Goal: Transaction & Acquisition: Purchase product/service

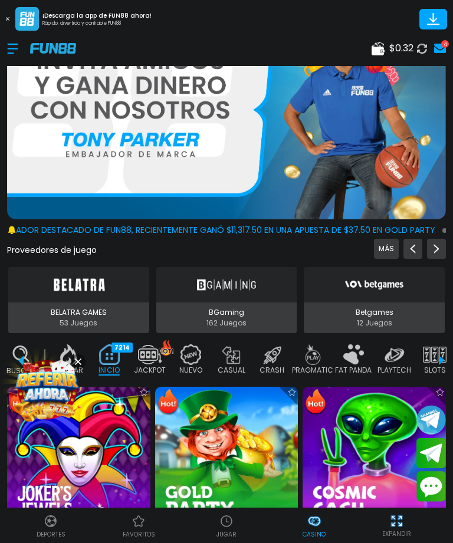
click at [10, 11] on button at bounding box center [7, 18] width 15 height 15
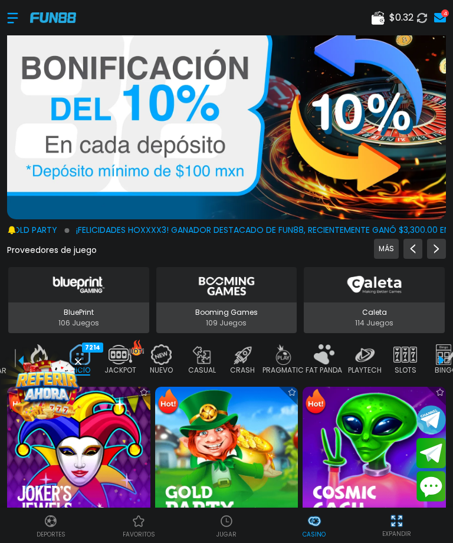
click at [382, 14] on use at bounding box center [377, 18] width 13 height 14
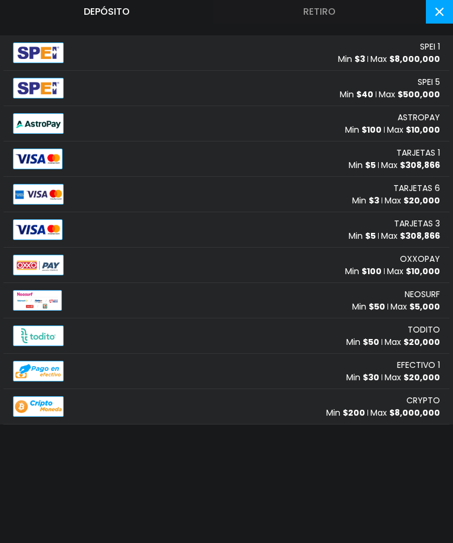
scroll to position [38, 0]
click at [416, 53] on span "$ 8,000,000" at bounding box center [414, 59] width 51 height 12
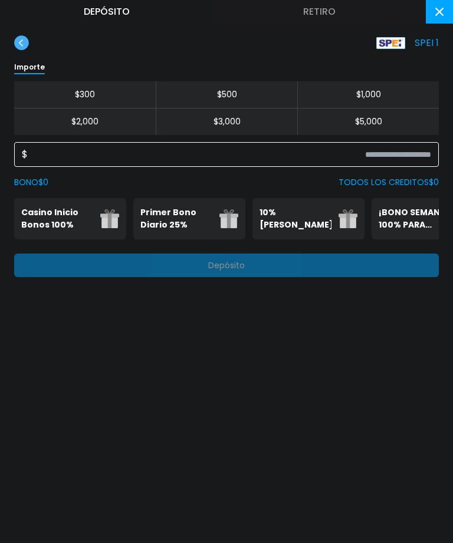
click at [273, 160] on input at bounding box center [229, 154] width 403 height 14
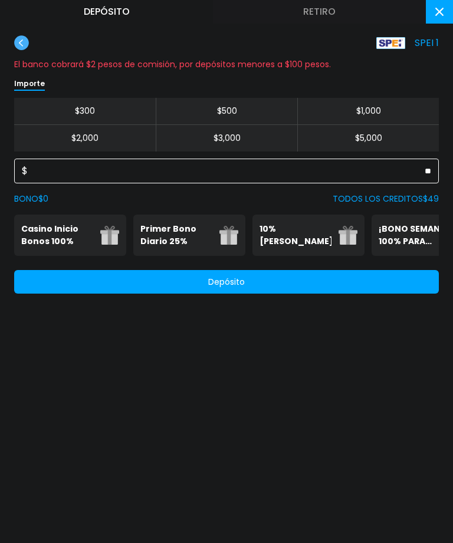
type input "**"
click at [301, 286] on button "Depósito" at bounding box center [226, 282] width 424 height 24
click at [450, 1] on button at bounding box center [439, 12] width 27 height 24
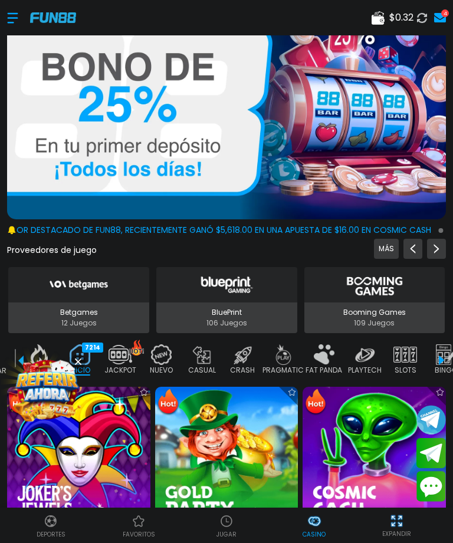
click at [240, 361] on img at bounding box center [242, 354] width 24 height 21
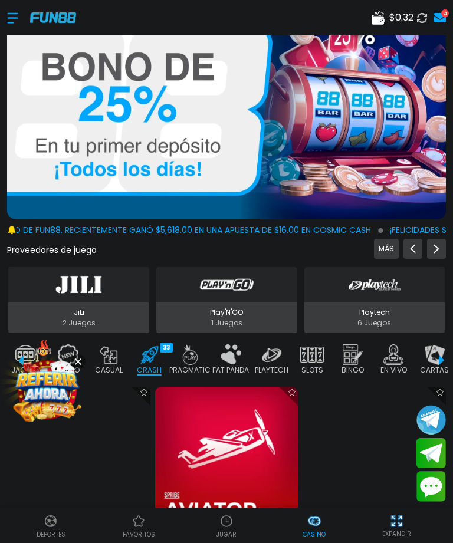
scroll to position [0, 147]
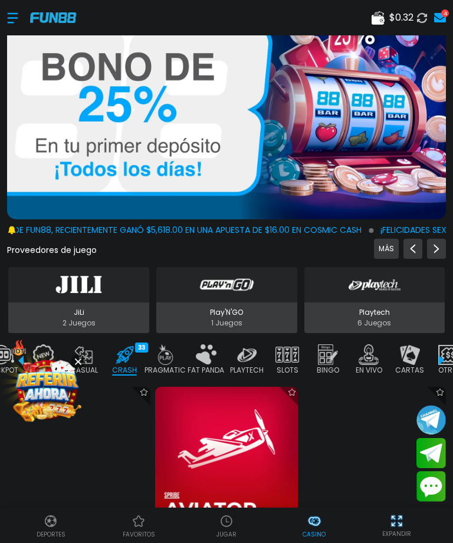
click at [80, 361] on icon at bounding box center [78, 361] width 6 height 6
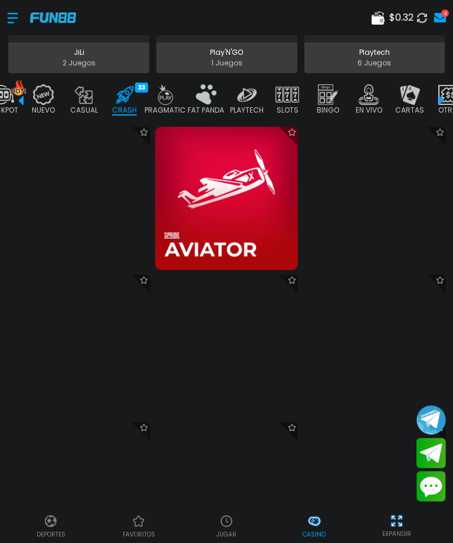
scroll to position [259, 0]
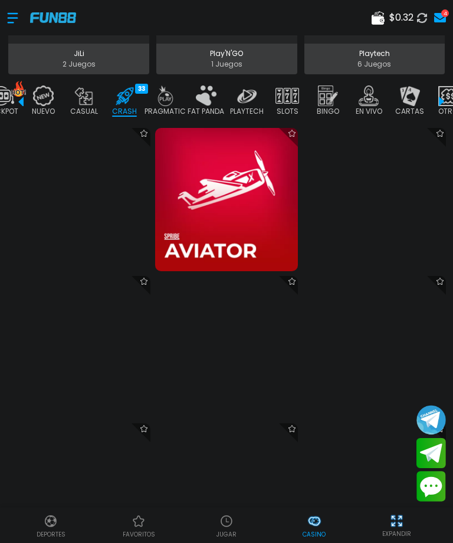
click at [415, 21] on button at bounding box center [421, 17] width 17 height 17
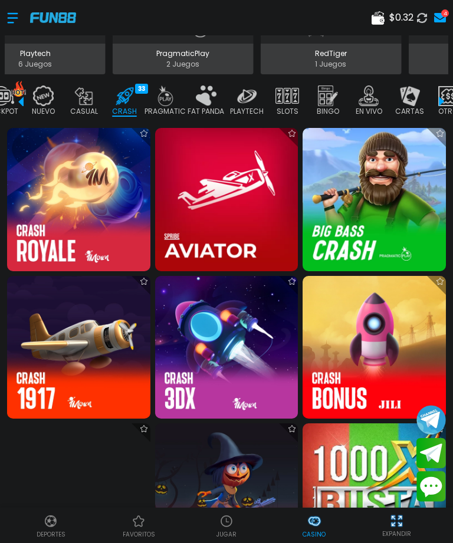
click at [423, 22] on use at bounding box center [422, 17] width 10 height 10
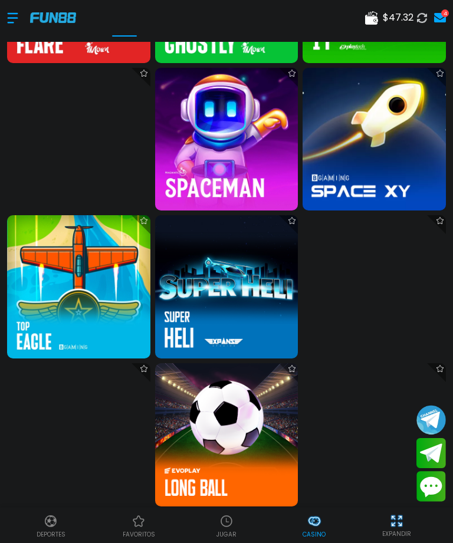
scroll to position [911, 0]
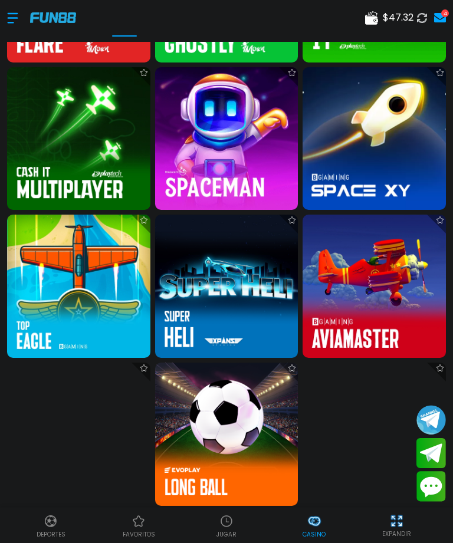
click at [377, 273] on img at bounding box center [373, 286] width 143 height 143
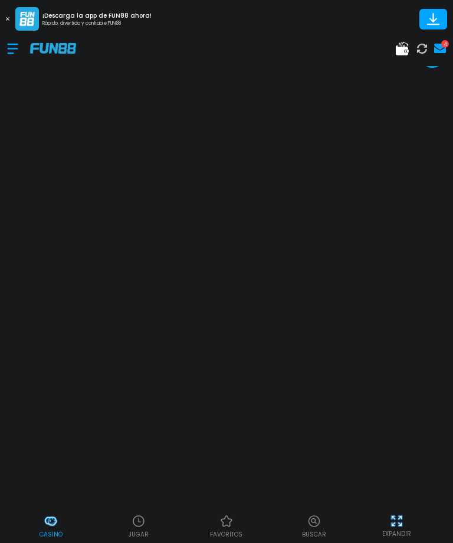
click at [6, 20] on use at bounding box center [8, 19] width 4 height 4
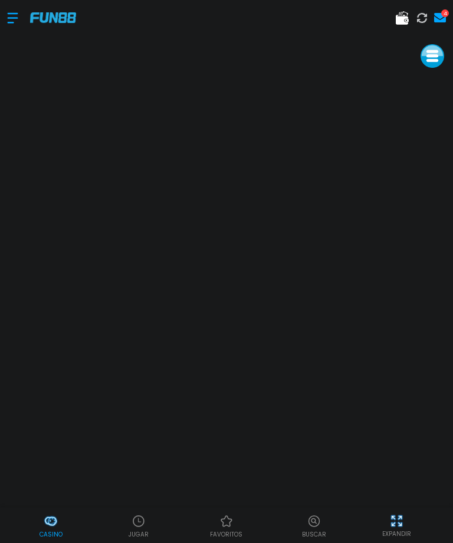
click at [53, 538] on p "Casino" at bounding box center [50, 534] width 23 height 9
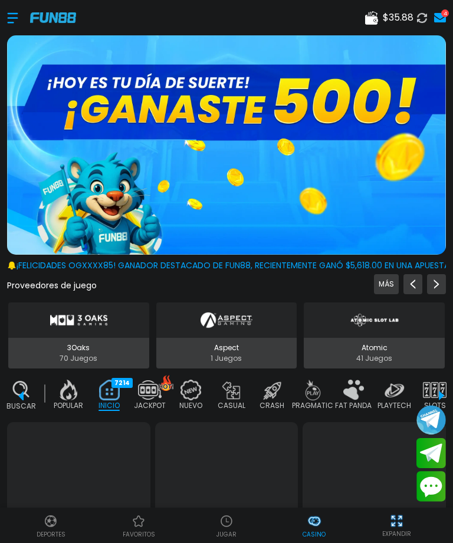
scroll to position [0, 29]
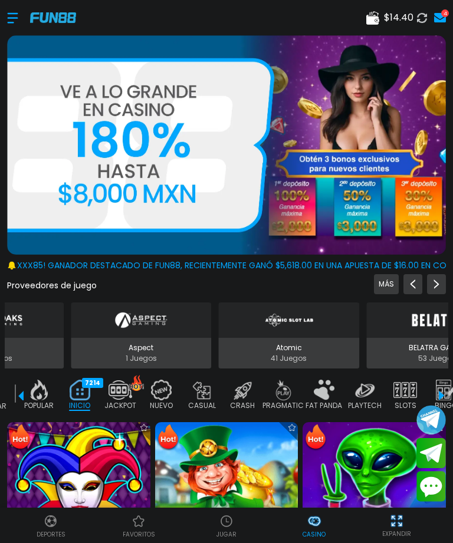
click at [50, 536] on p "Deportes" at bounding box center [51, 534] width 29 height 9
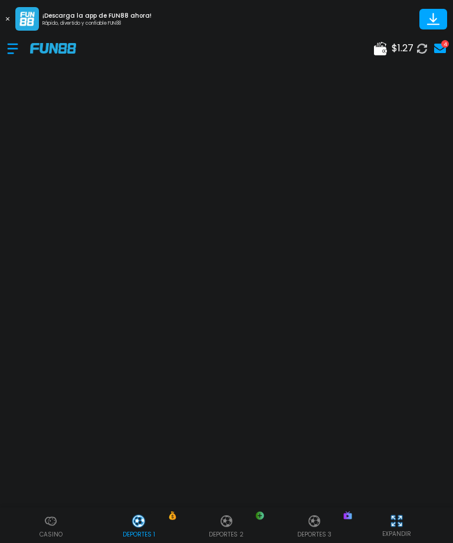
click at [9, 18] on button at bounding box center [7, 18] width 15 height 15
